Goal: Communication & Community: Connect with others

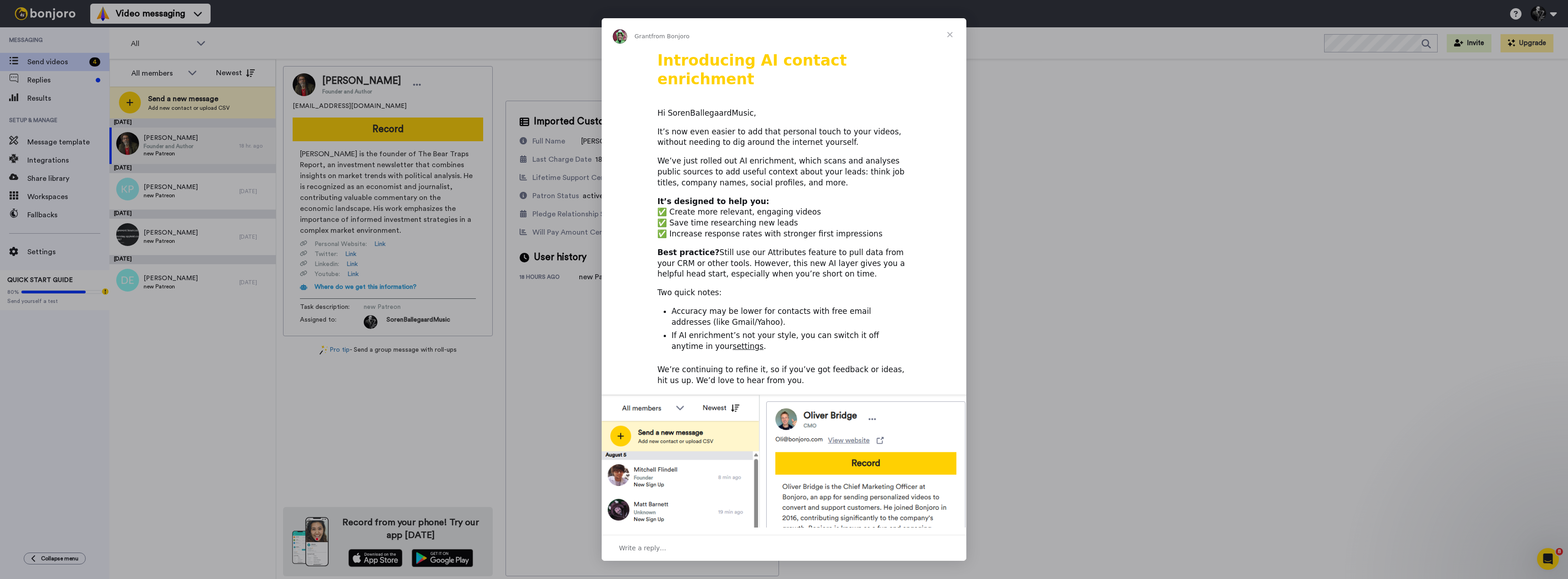
scroll to position [46, 0]
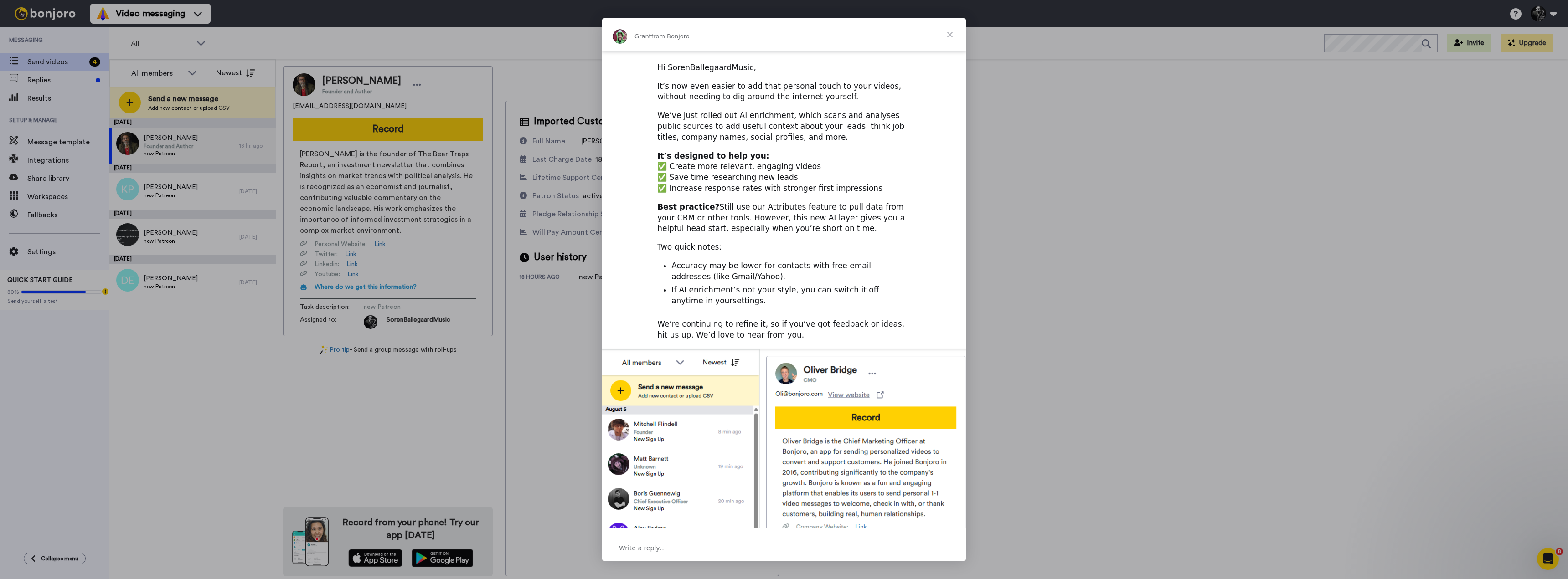
click at [733, 296] on link "settings" at bounding box center [748, 300] width 31 height 9
click at [946, 33] on span "Close" at bounding box center [950, 34] width 33 height 33
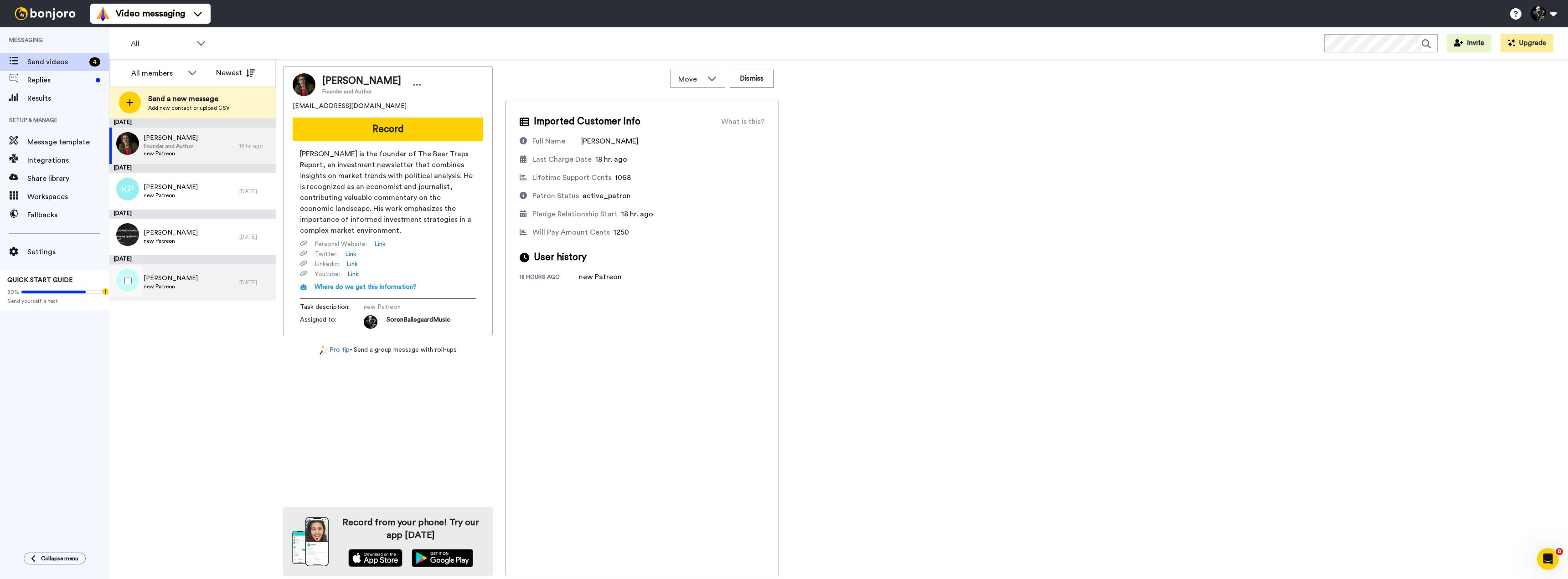
click at [170, 284] on span "new Patreon" at bounding box center [171, 287] width 54 height 7
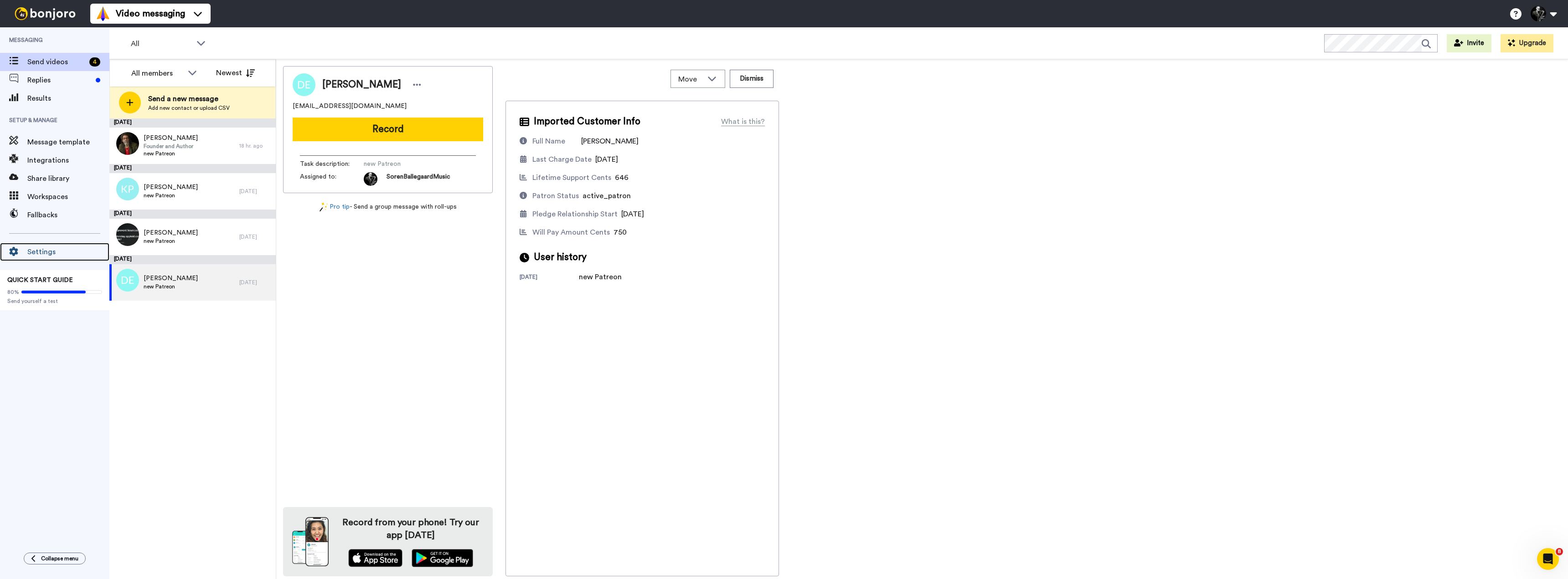
click at [49, 250] on span "Settings" at bounding box center [68, 252] width 82 height 11
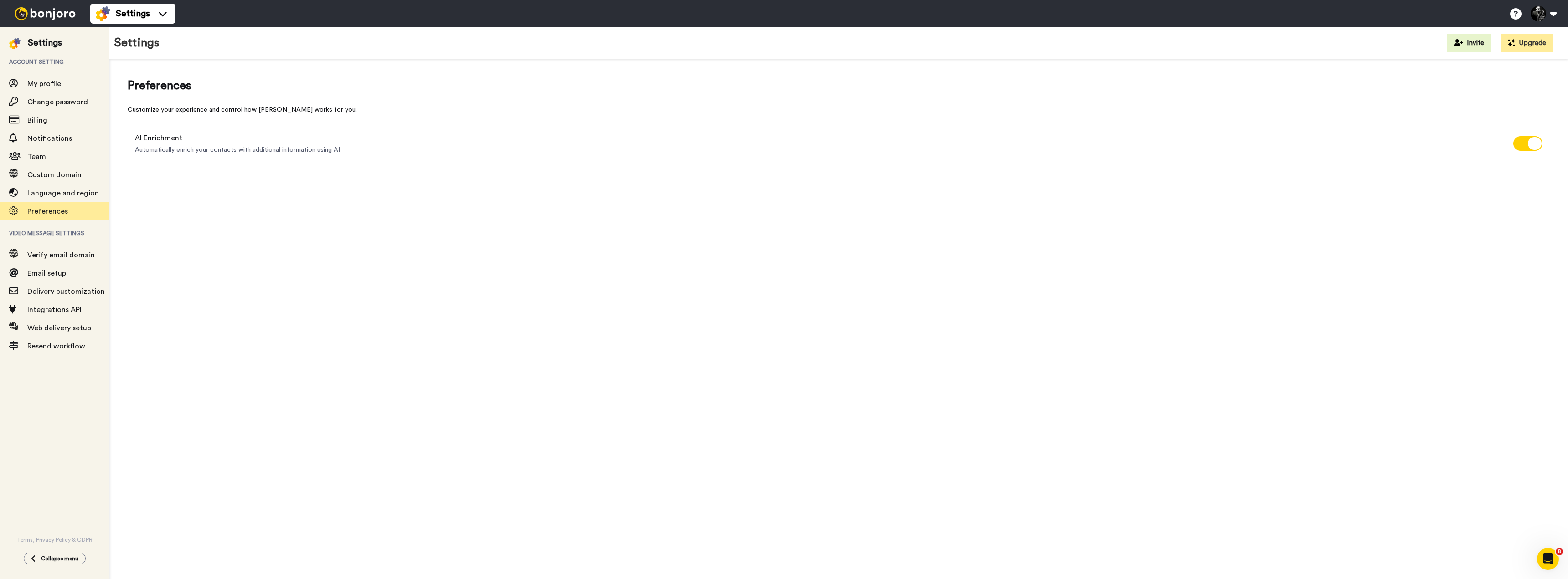
drag, startPoint x: 1526, startPoint y: 144, endPoint x: 1498, endPoint y: 145, distance: 28.0
click at [1526, 144] on span at bounding box center [1528, 143] width 29 height 14
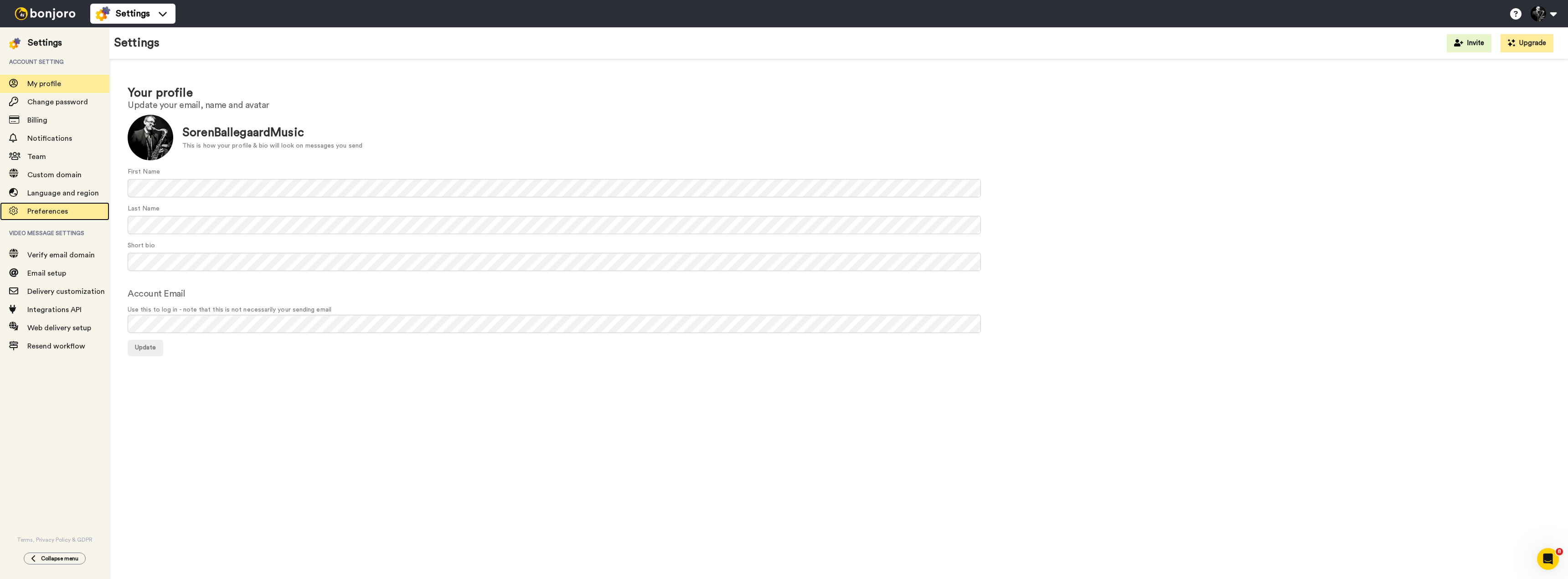
click at [59, 210] on span "Preferences" at bounding box center [47, 212] width 41 height 7
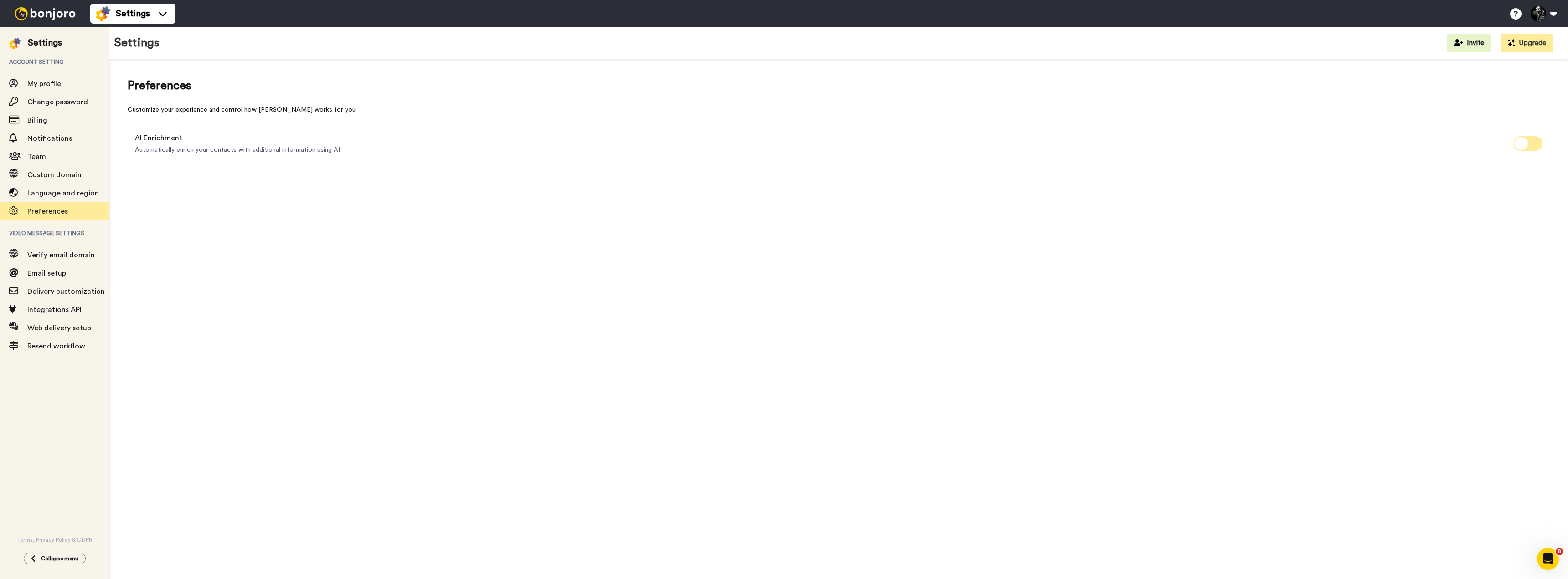
click at [1534, 146] on span at bounding box center [1528, 143] width 29 height 14
click at [24, 11] on img at bounding box center [45, 14] width 68 height 12
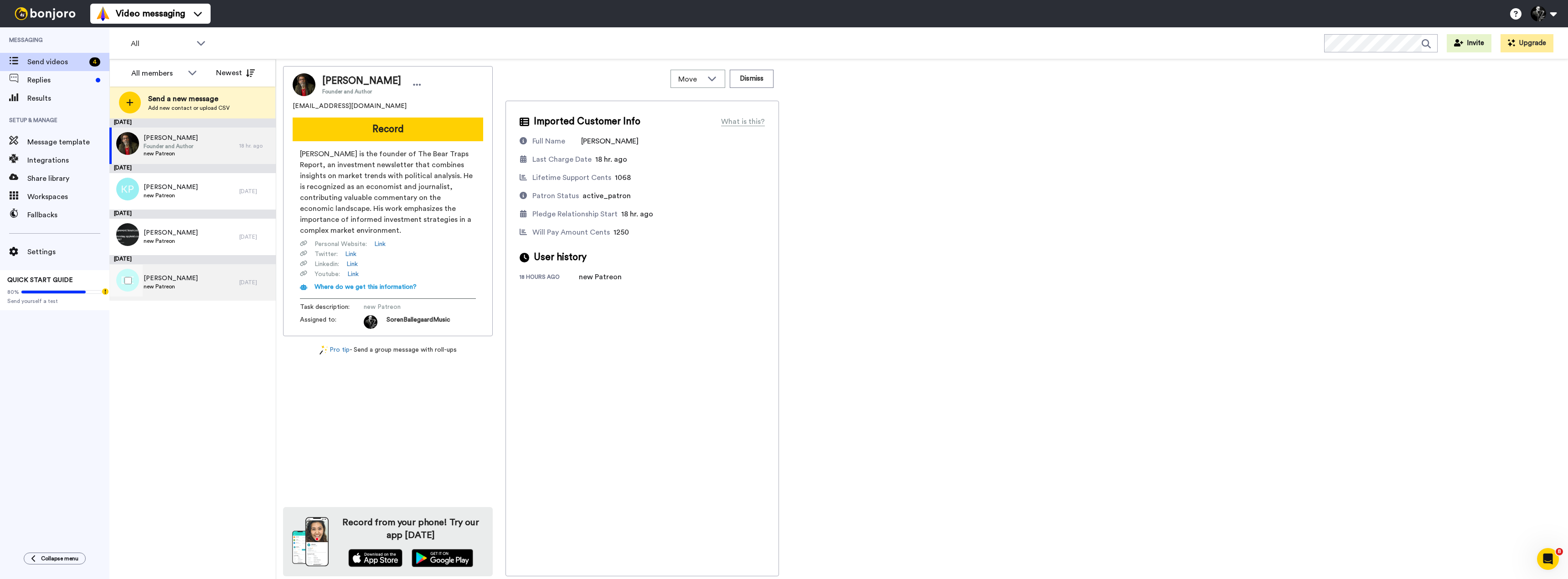
click at [159, 282] on span "David E mastrude" at bounding box center [171, 279] width 54 height 9
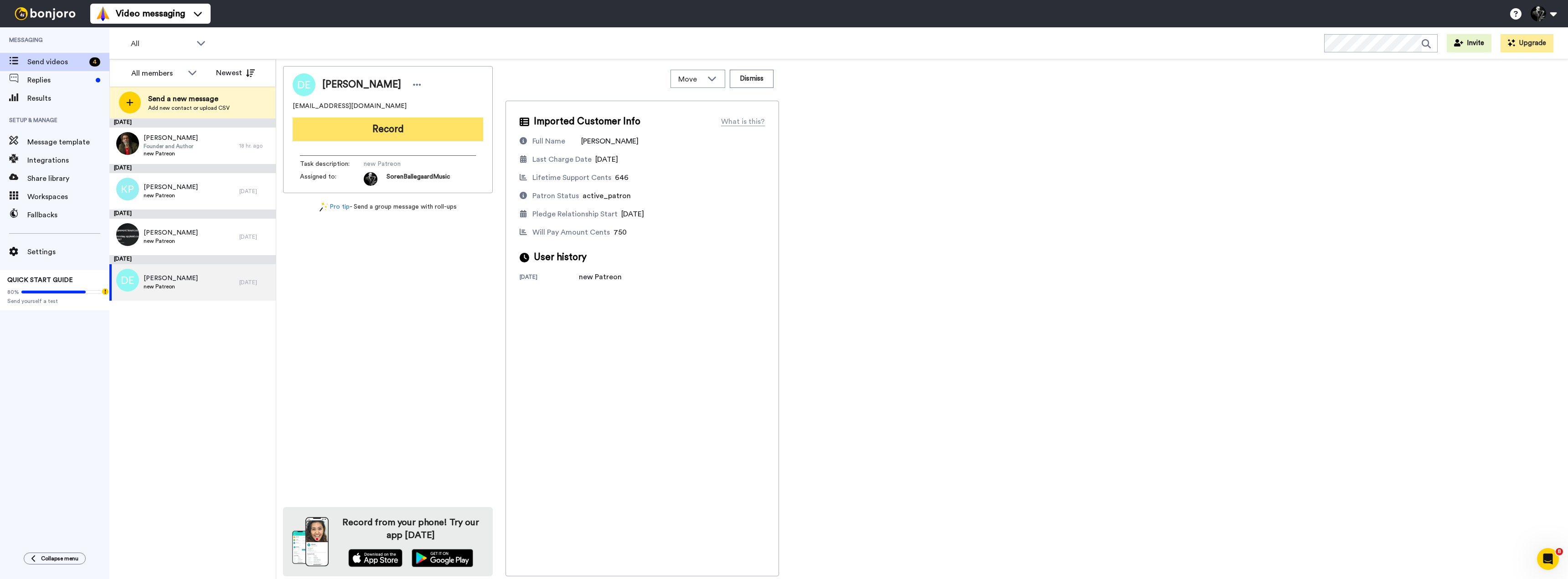
click at [400, 131] on button "Record" at bounding box center [387, 129] width 191 height 24
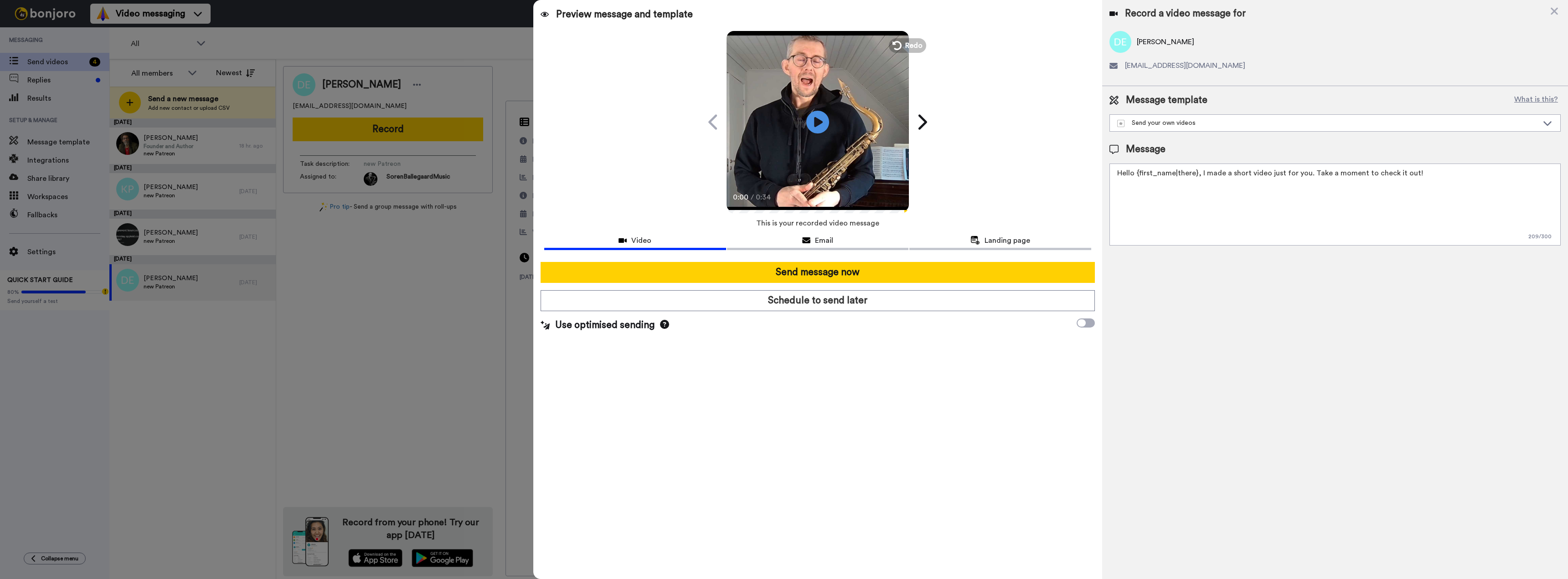
drag, startPoint x: 1431, startPoint y: 171, endPoint x: 1060, endPoint y: 159, distance: 371.2
click at [1060, 159] on div "Preview message and template Play/Pause 0:00 / 0:34 A quick video just for you …" at bounding box center [1051, 289] width 1035 height 579
type textarea ":"
paste textarea "Hi {first_name|there}, Welcome to my Patreon — I’m glad you’re here! I’ve recor…"
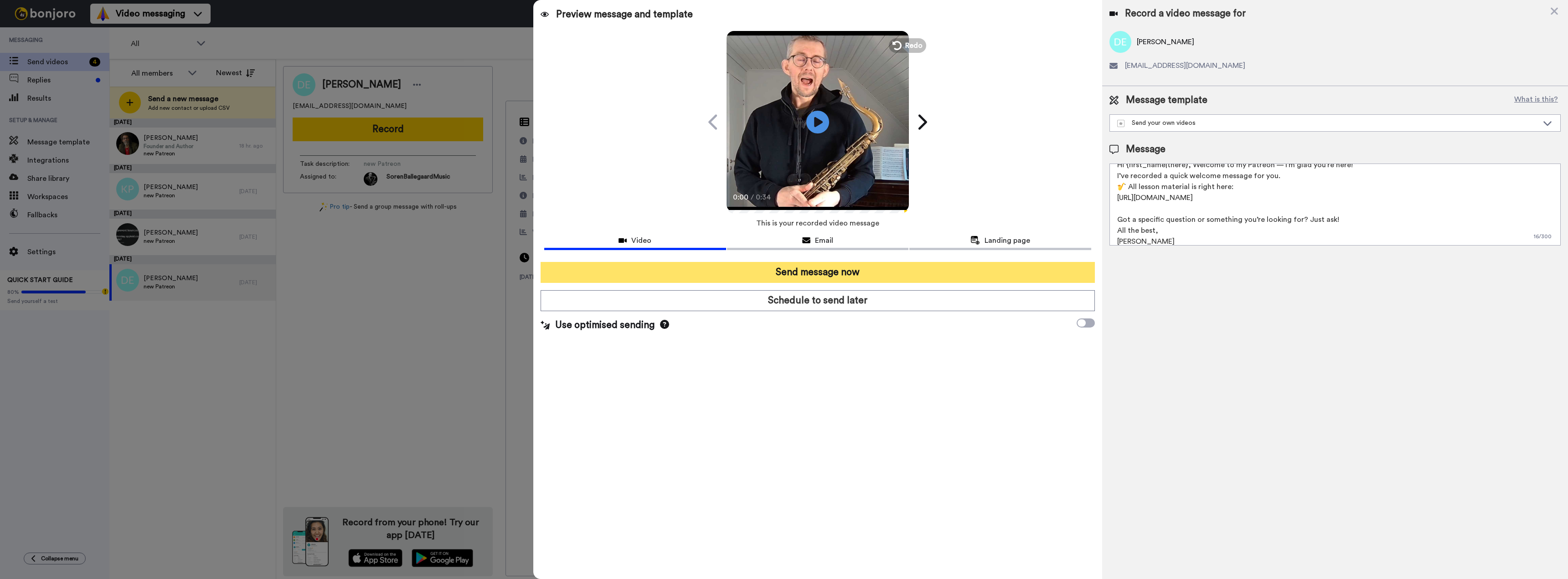
type textarea "Hi {first_name|there}, Welcome to my Patreon — I’m glad you’re here! I’ve recor…"
click at [807, 270] on button "Send message now" at bounding box center [818, 273] width 555 height 21
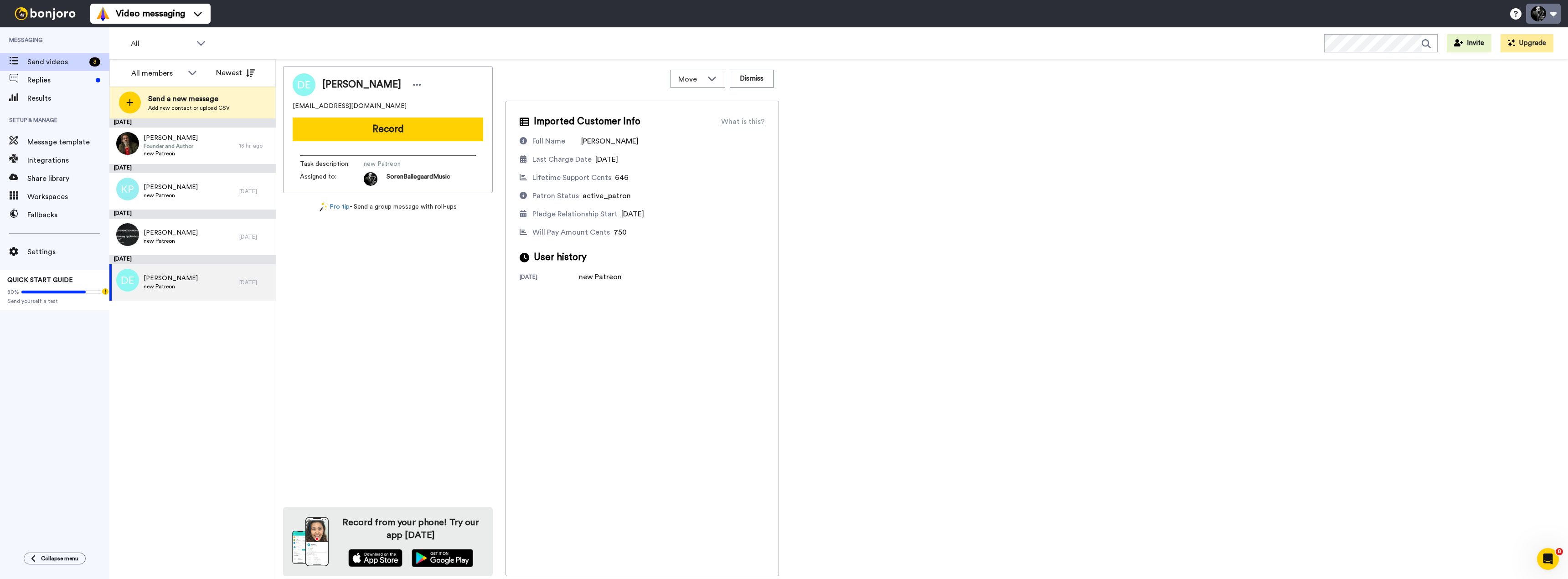
scroll to position [0, 0]
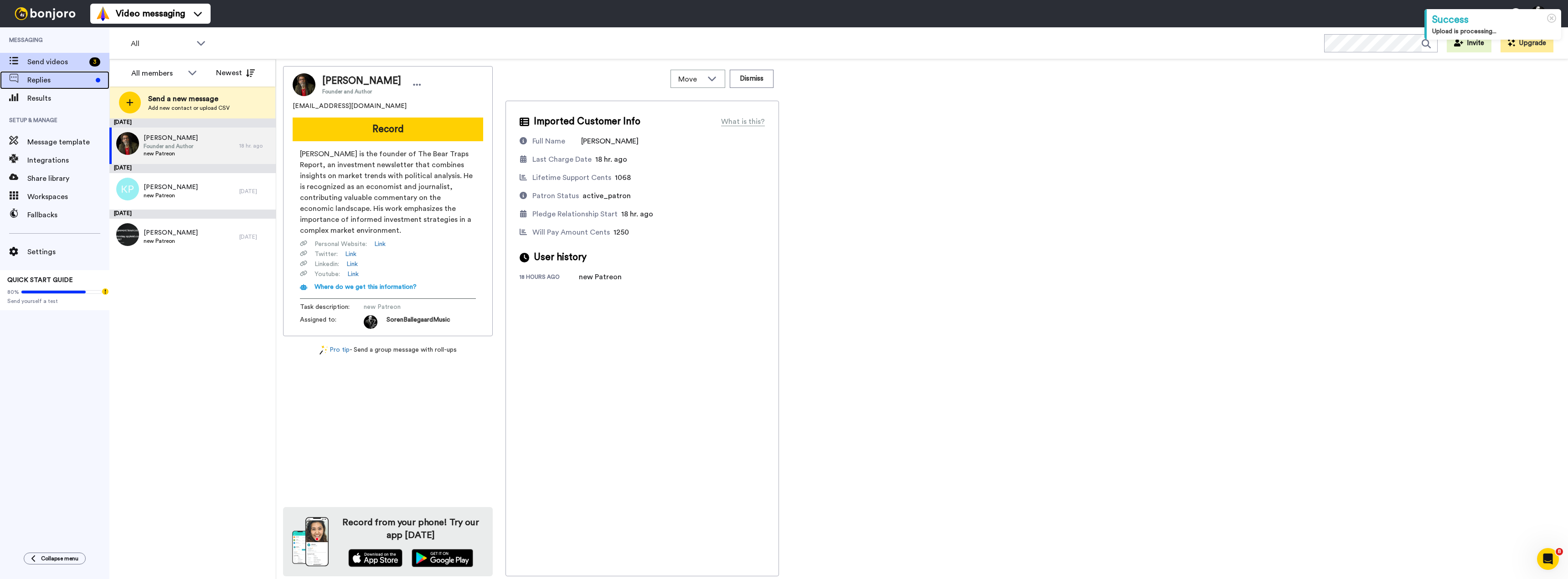
click at [51, 84] on span "Replies" at bounding box center [60, 81] width 65 height 11
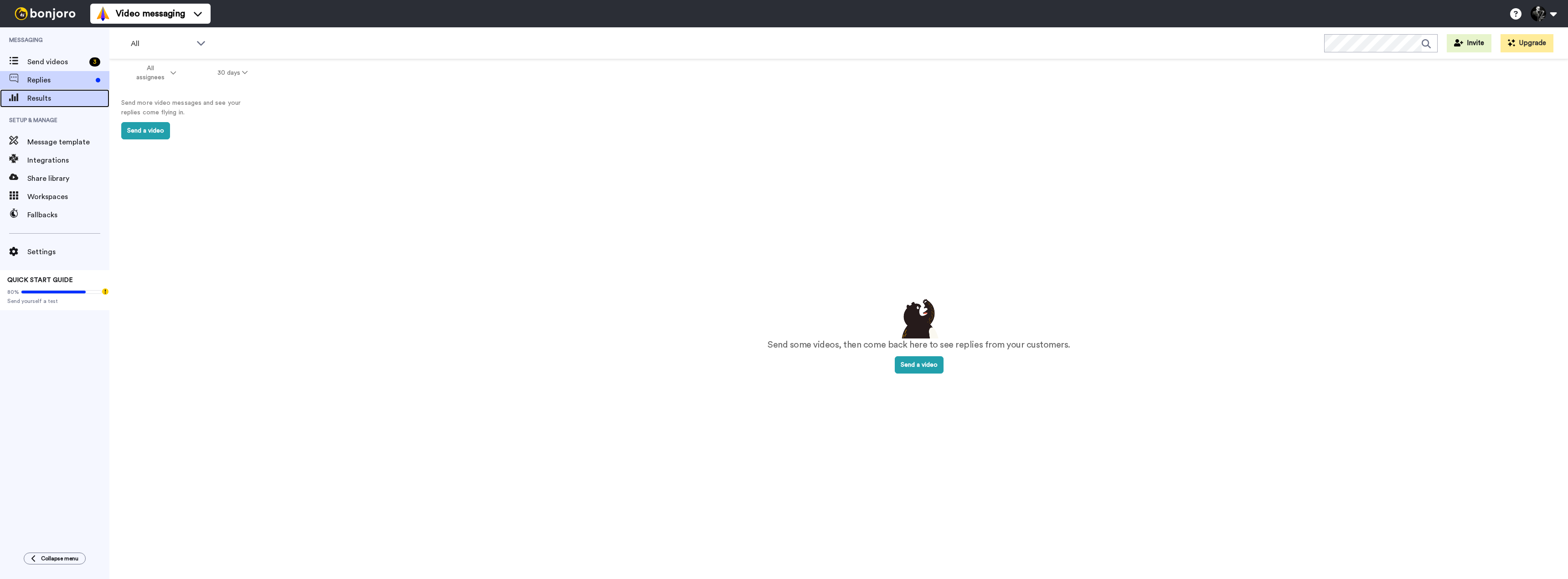
click at [44, 99] on span "Results" at bounding box center [68, 99] width 82 height 11
